Goal: Find specific page/section: Find specific page/section

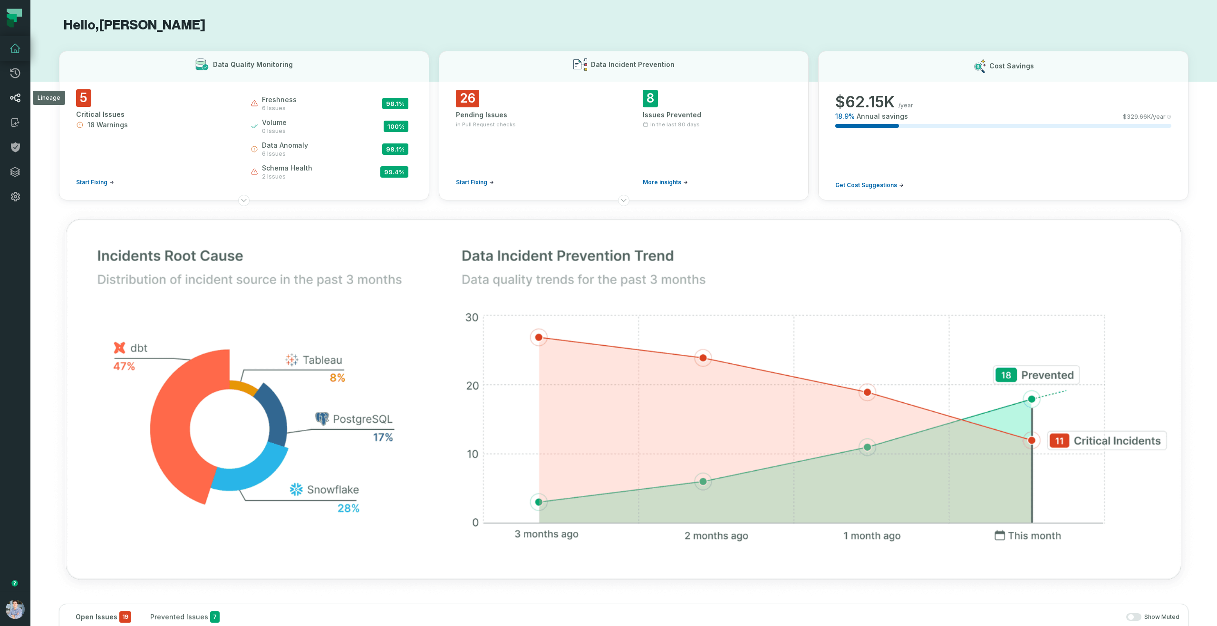
click at [18, 102] on icon at bounding box center [15, 97] width 11 height 11
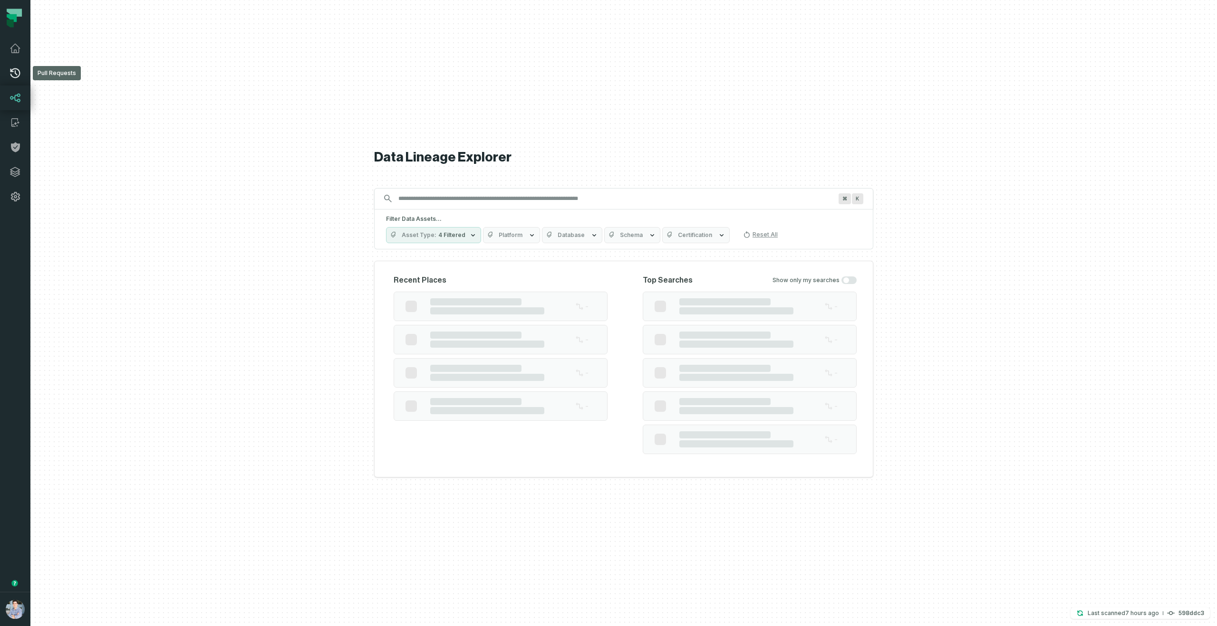
click at [17, 84] on link "Pull Requests" at bounding box center [15, 73] width 30 height 25
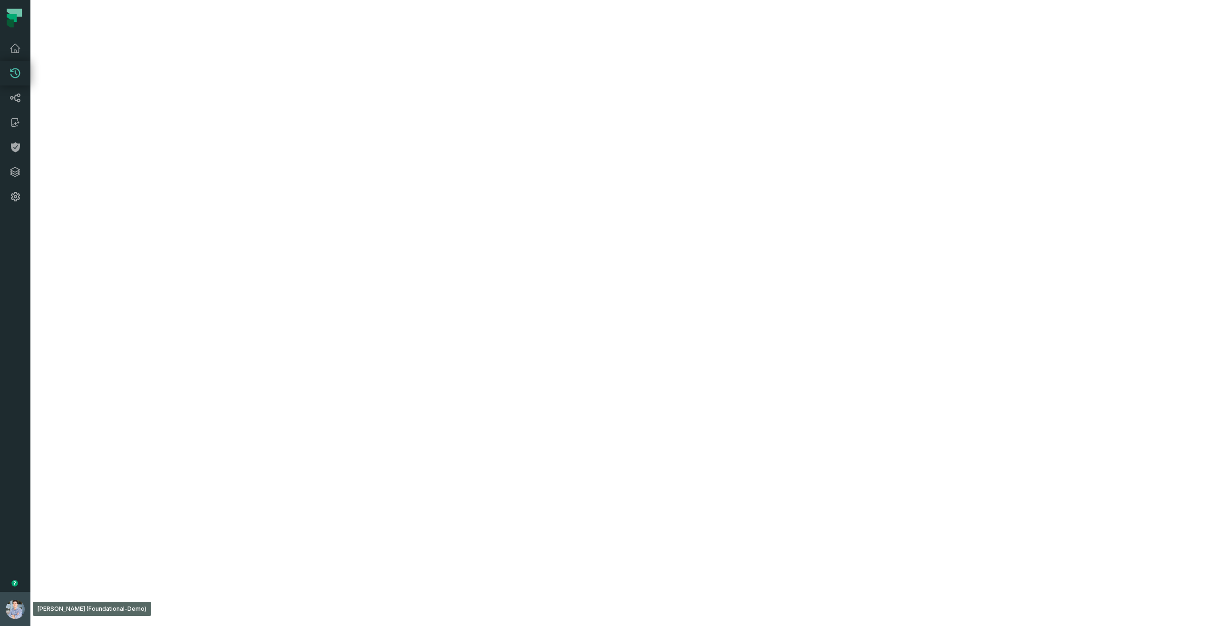
click at [0, 626] on button "[PERSON_NAME] (Foundational-Demo) [EMAIL_ADDRESS][DOMAIN_NAME]" at bounding box center [15, 609] width 30 height 34
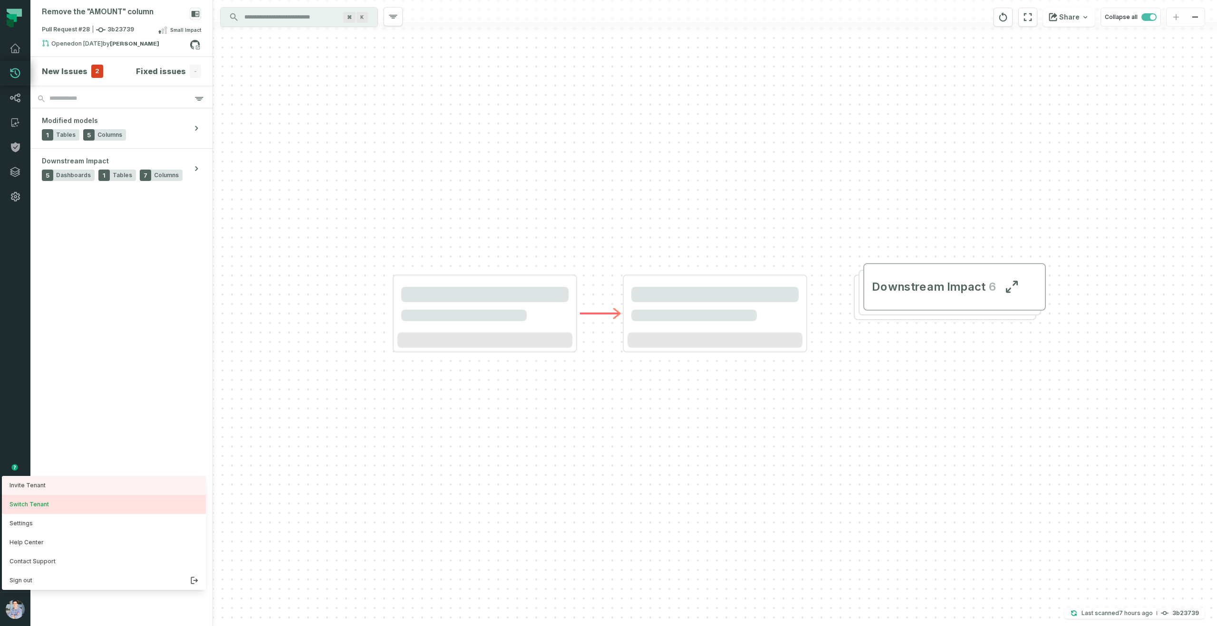
click at [32, 498] on button "Switch Tenant" at bounding box center [104, 504] width 204 height 19
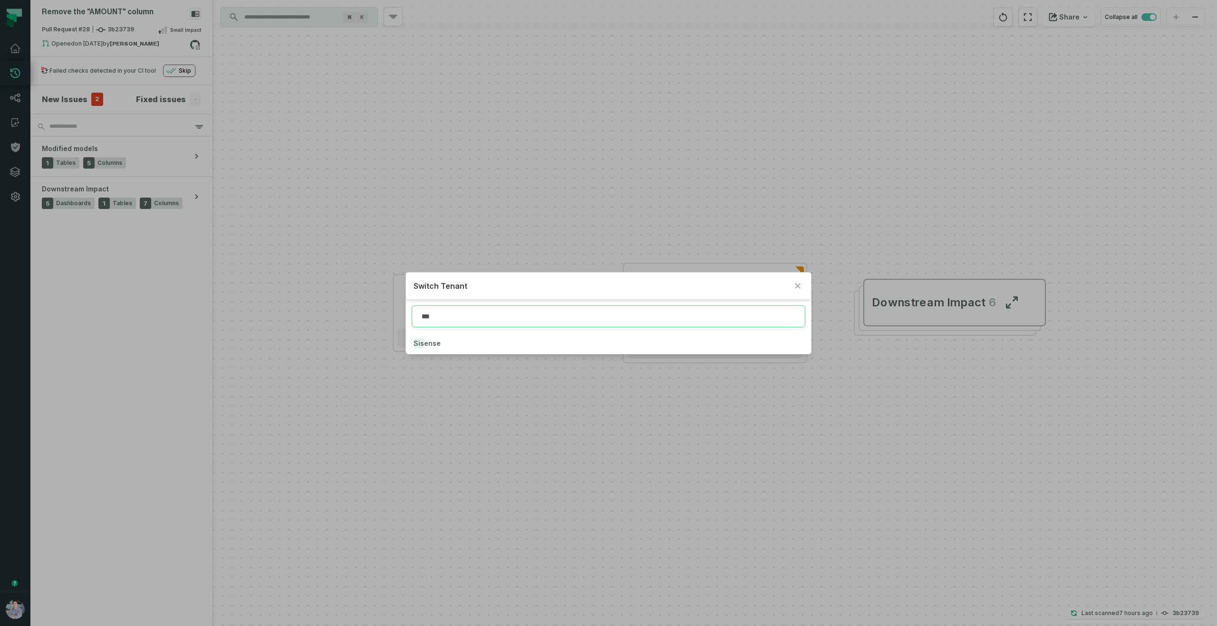
type input "***"
click button "Sis ense" at bounding box center [608, 343] width 404 height 21
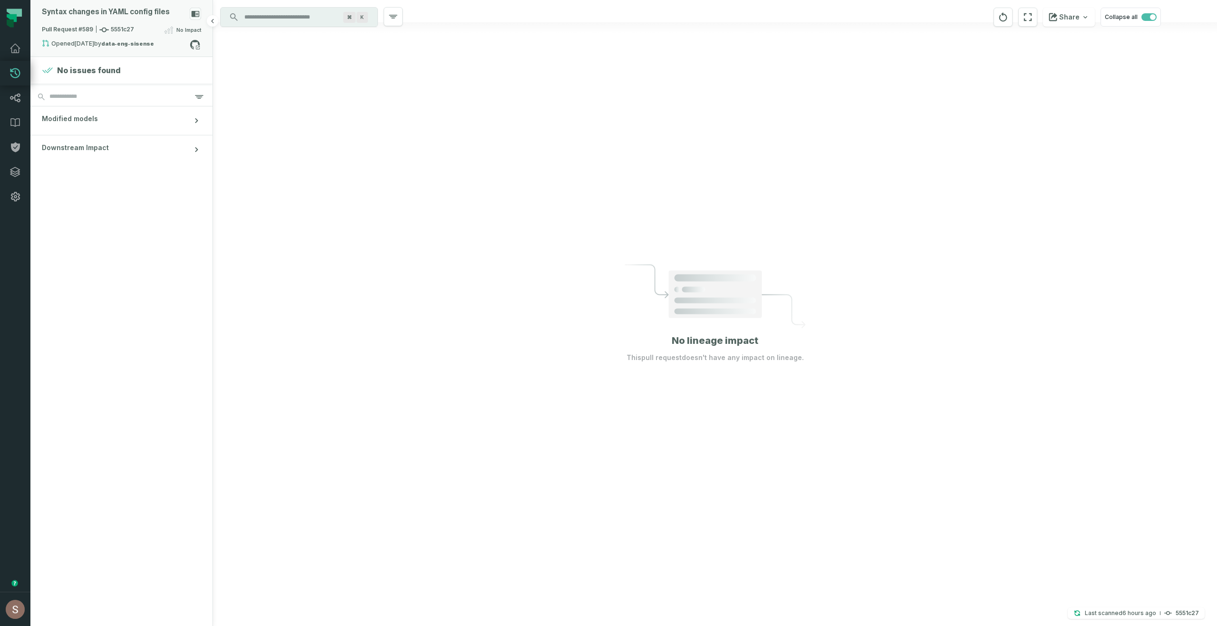
click at [136, 28] on div "Pull Request #589 5551c27 No Impact" at bounding box center [121, 31] width 159 height 15
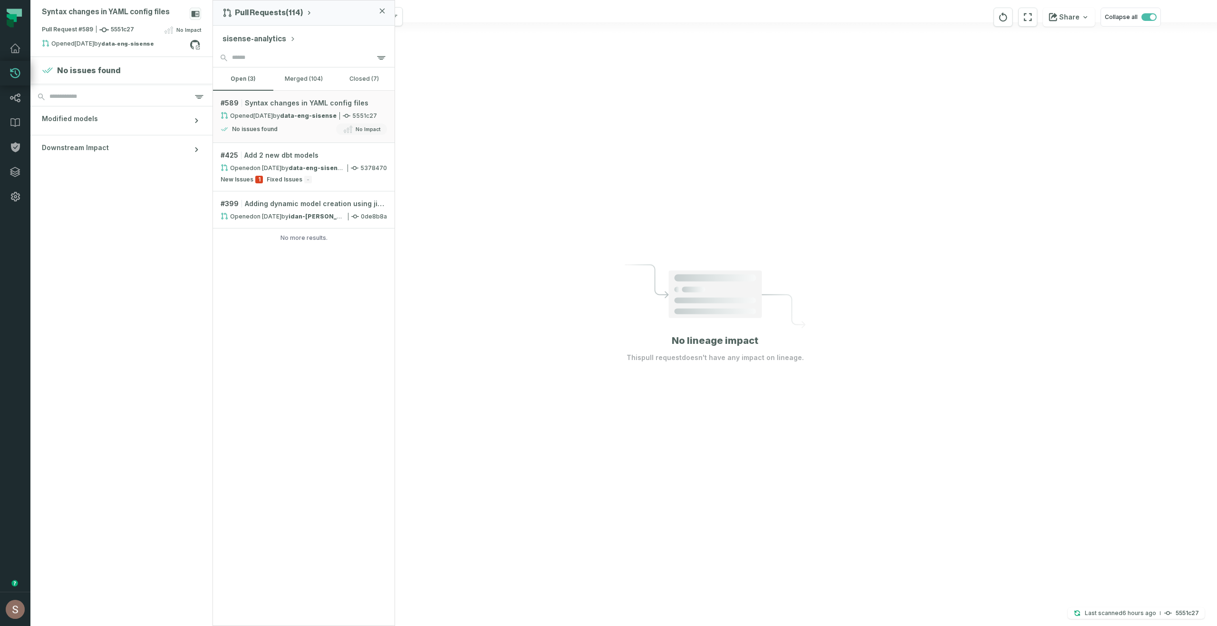
click at [258, 41] on button "sisense-analytics" at bounding box center [258, 38] width 73 height 11
click at [250, 110] on span "Sisense-Engineering" at bounding box center [265, 112] width 50 height 6
click at [289, 167] on strong "data-eng-sisense" at bounding box center [316, 167] width 57 height 7
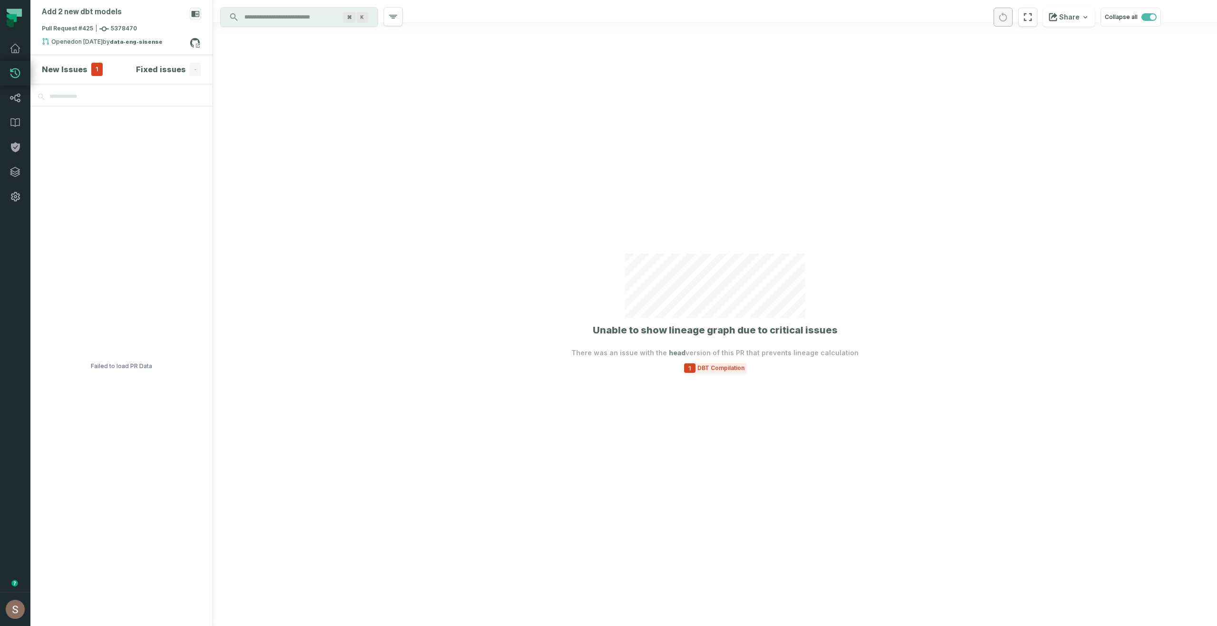
click at [723, 370] on span "DBT Compilation" at bounding box center [720, 368] width 51 height 8
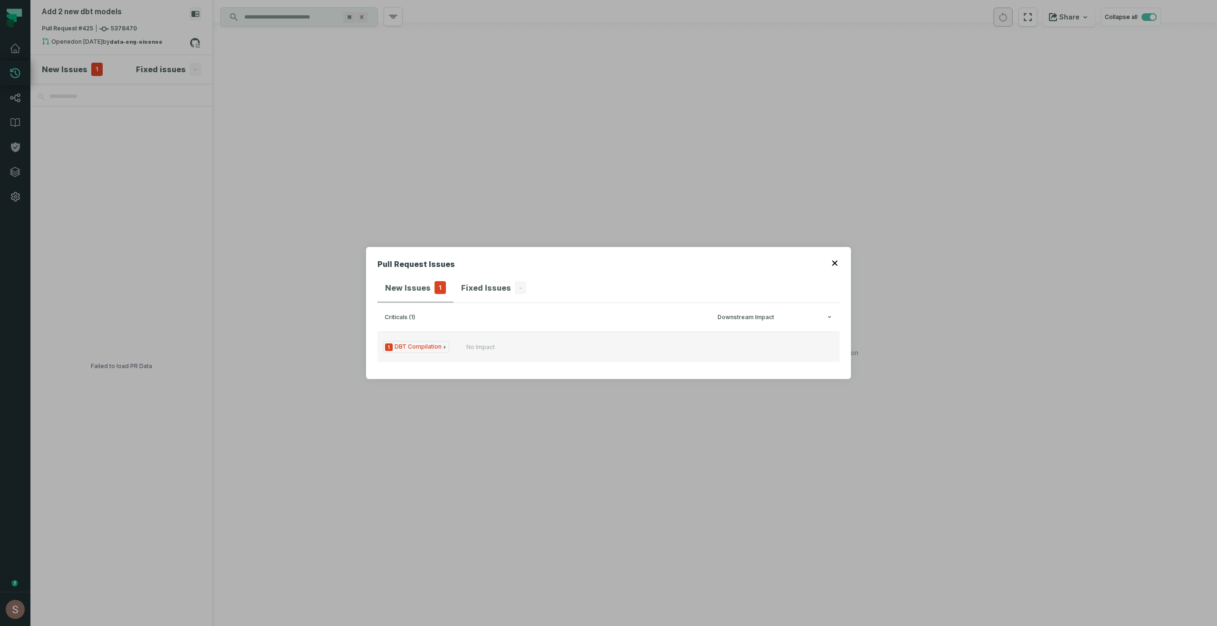
click at [428, 354] on button "1 DBT Compilation No Impact" at bounding box center [608, 347] width 462 height 30
